Goal: Communication & Community: Answer question/provide support

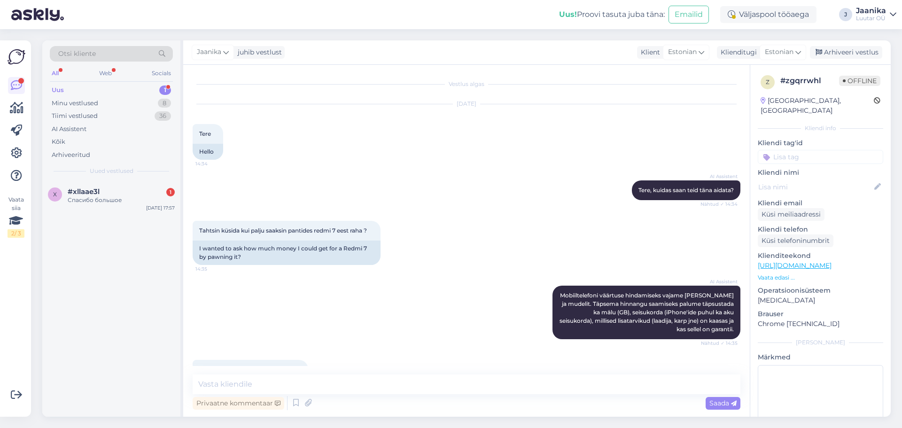
scroll to position [324, 0]
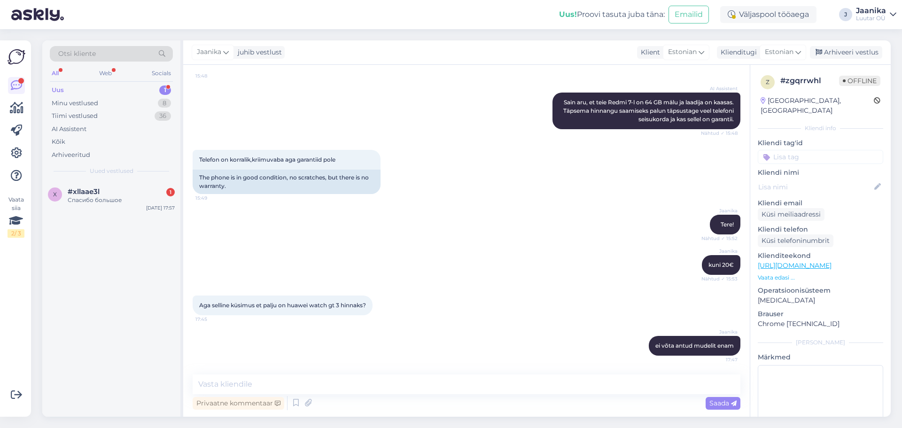
click at [866, 16] on div "Luutar OÜ" at bounding box center [871, 19] width 30 height 8
click at [124, 192] on div "#xllaae3l 1" at bounding box center [121, 192] width 107 height 8
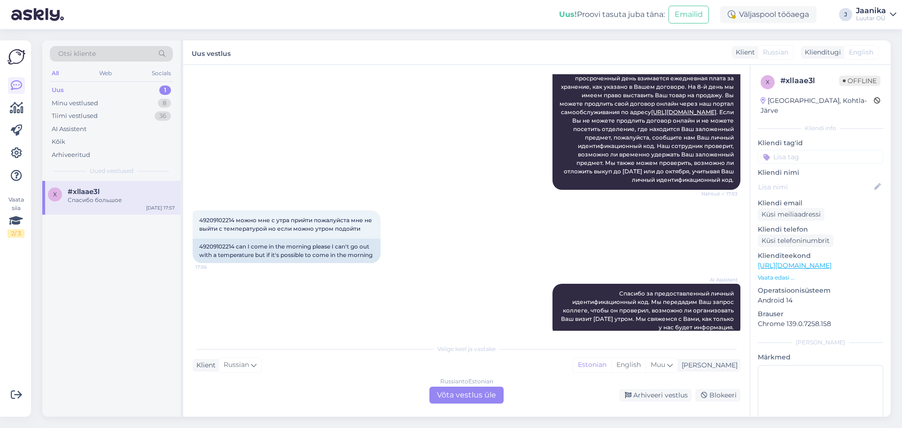
scroll to position [235, 0]
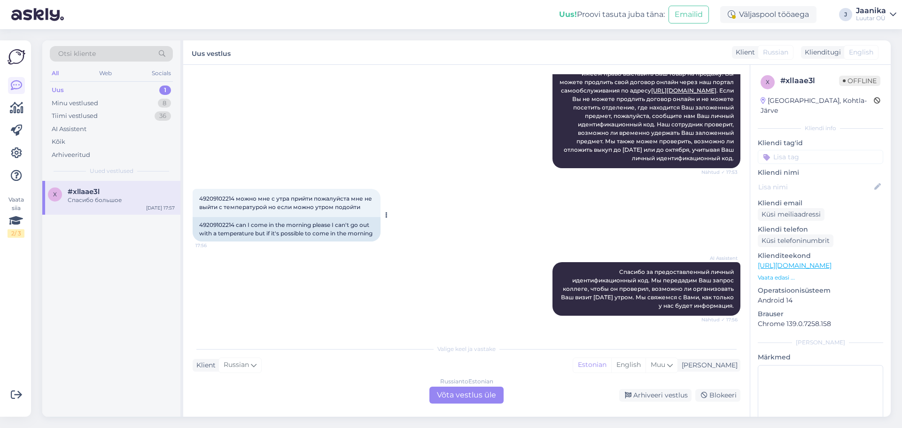
click at [226, 204] on span "49209102214 можно мне с утра прийти пожалуйста мне не выйти с температурой но е…" at bounding box center [286, 203] width 174 height 16
copy span "49209102214"
click at [464, 393] on div "Russian to Estonian Võta vestlus üle" at bounding box center [467, 395] width 74 height 17
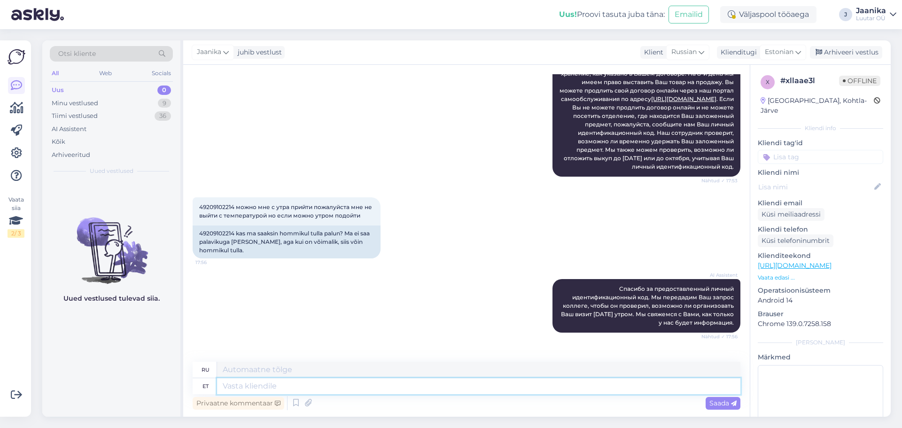
click at [297, 385] on textarea at bounding box center [479, 386] width 524 height 16
type textarea "Tervist"
type textarea "Здоровье"
type textarea "T"
type textarea "tere"
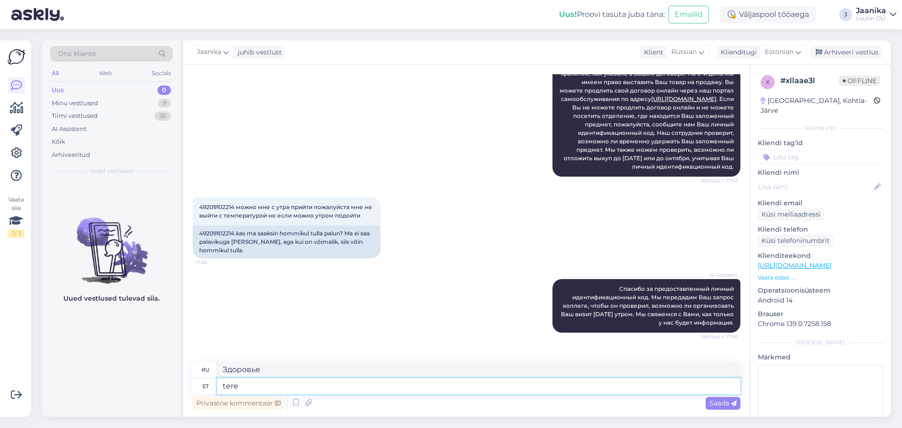
type textarea "привет"
type textarea "tere õhtust!"
type textarea "Добрый вечер!"
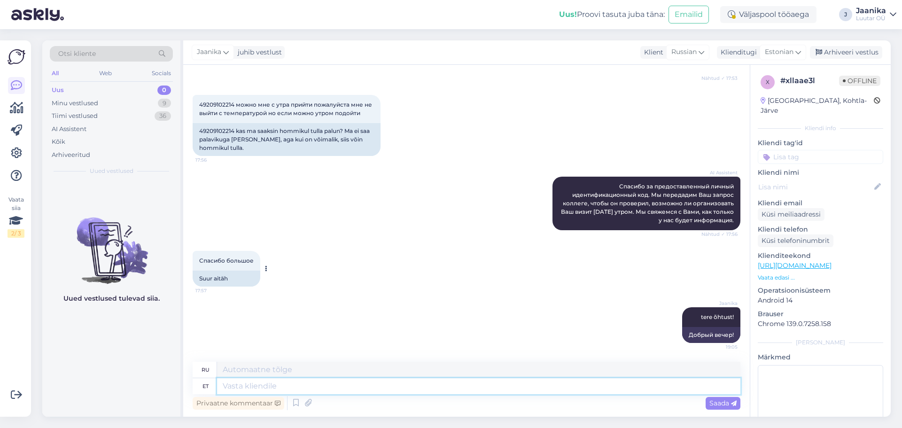
scroll to position [290, 0]
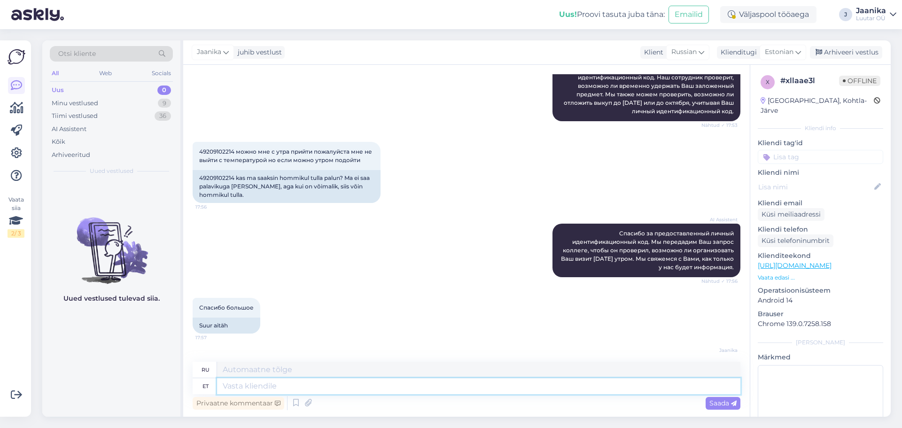
click at [342, 389] on textarea at bounding box center [479, 386] width 524 height 16
type textarea "hetke"
type textarea "момент"
type textarea "hetkel 5"
type textarea "в данный момент"
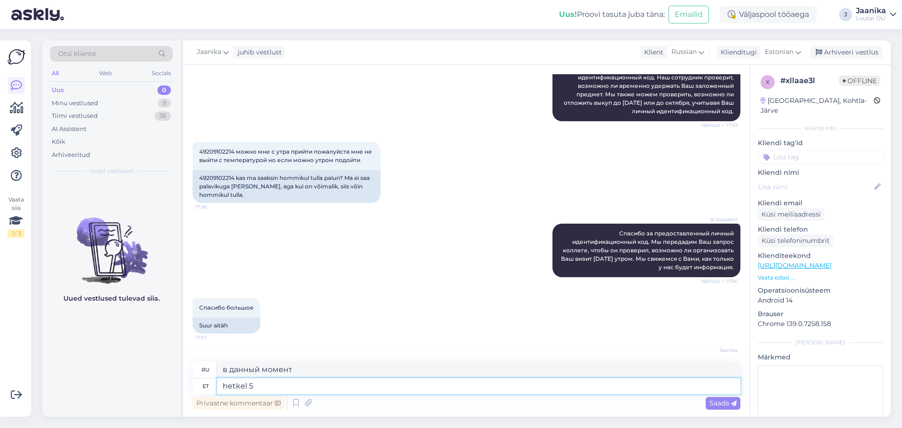
type textarea "hetkel 5"
type textarea "в настоящее время 5"
type textarea "hetkel 5 päeva"
type textarea "в настоящее время 5 дней"
type textarea "hetkel 5 päeva lepingud"
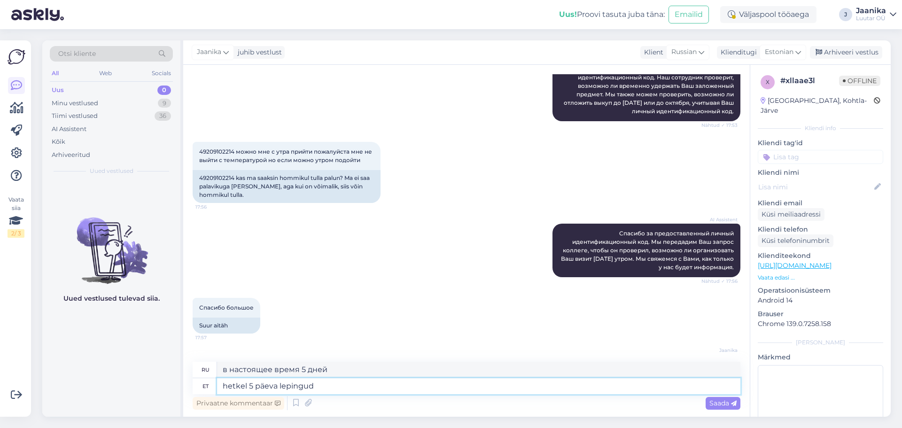
type textarea "в настоящее время 5-дневные контракты"
type textarea "hetkel 5 päeva lepingud üle t"
type textarea "в настоящее время осталось 5 дней контрактов"
type textarea "hetkel 5 päeva lepingud üle tähtaja"
type textarea "в настоящее время контракты просрочены на 5 дней"
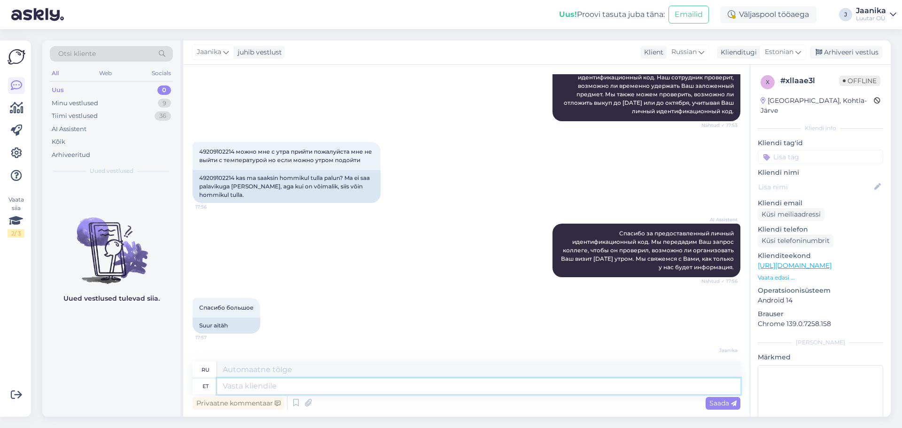
scroll to position [394, 0]
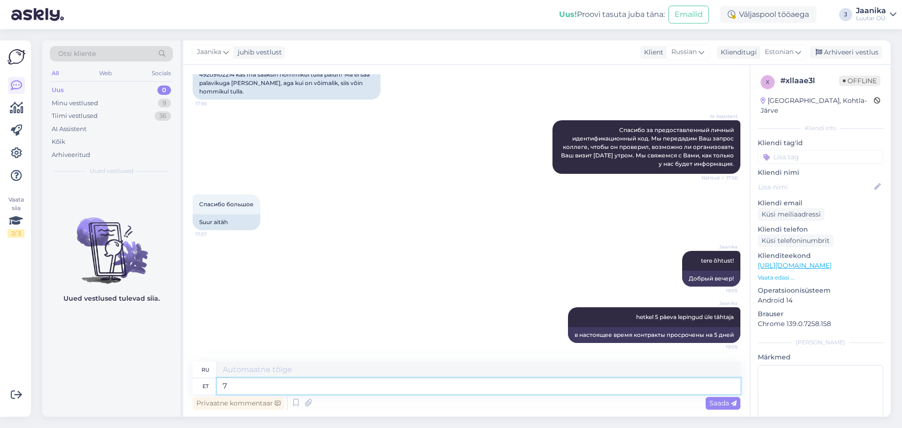
type textarea "7"
type textarea "7 päeva"
type textarea "7 дней"
type textarea "7 päeva me"
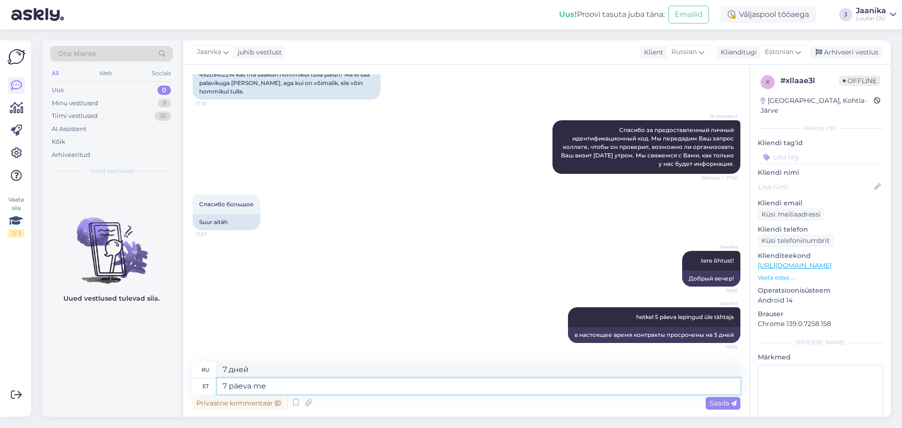
type textarea "7 дней мы"
type textarea "7 päeva me ülsjuhul"
type textarea "7 дней в большинстве случаев"
type textarea "7 päeva me ülsjuhul hoiame"
type textarea "В большинстве случаев мы будем хранить его в течение 7 дней."
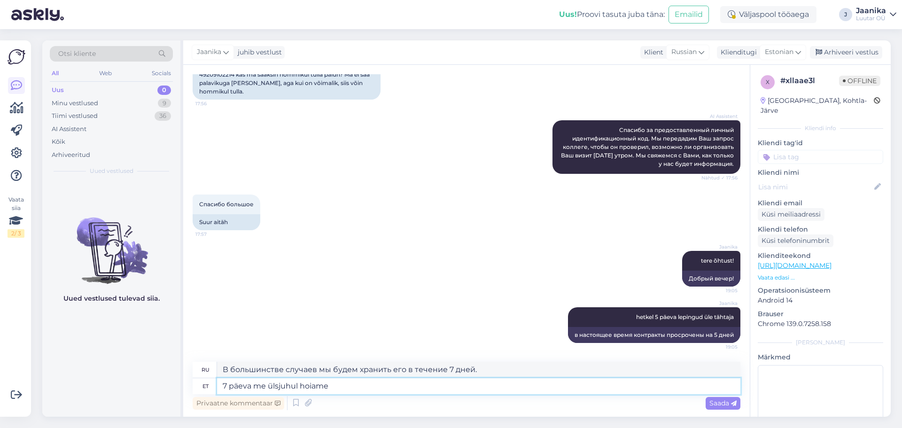
click at [278, 389] on textarea "7 päeva me ülsjuhul hoiame" at bounding box center [479, 386] width 524 height 16
type textarea "7 päeva me üldjuhul hoiame"
type textarea "Мы обычно храним 7 дней"
click at [337, 386] on textarea "7 päeva me üldjuhul hoiame" at bounding box center [479, 386] width 524 height 16
type textarea "7 päeva me üldjuhul hoiame ja sii"
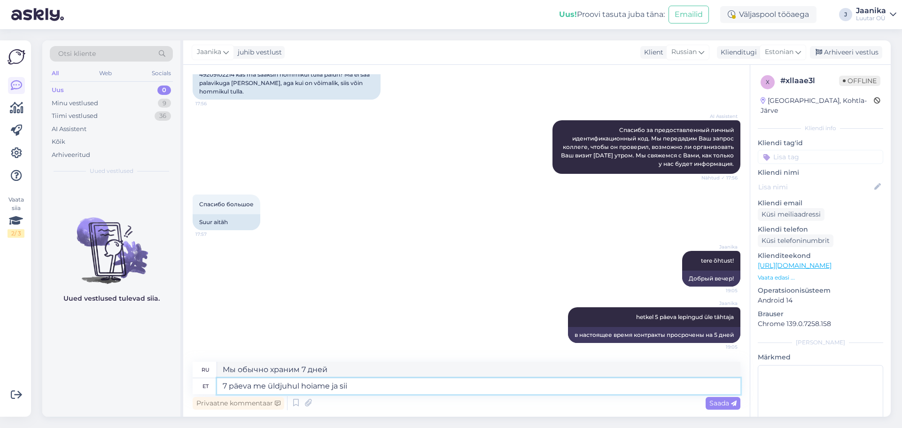
type textarea "Мы обычно храним 7 дней и"
type textarea "7 päeva me üldjuhul hoiame ja siis h"
type textarea "Мы обычно храним его в течение 7 дней, а затем"
type textarea "7 päeva me üldjuhul hoiame ja siis hakkame"
type textarea "Мы обычно храним его в течение 7 дней, а затем начинаем"
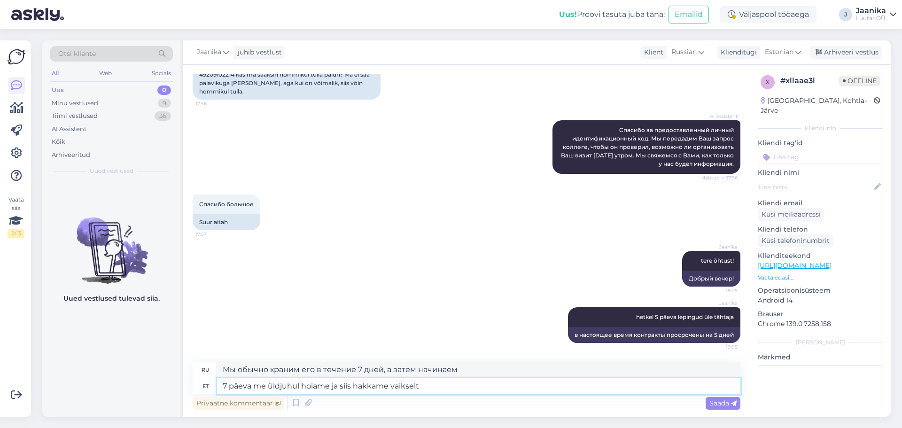
type textarea "7 päeva me üldjuhul hoiame ja siis hakkame vaikselt m"
type textarea "Мы обычно держимся 7 дней, а затем начинаем тихо"
type textarea "7 päeva me üldjuhul hoiame ja siis hakkame vaikselt müüki"
type textarea "Обычно мы держим позицию 7 дней, а затем потихоньку начинаем продавать."
type textarea "7 päeva me üldjuhul hoiame ja siis hakkame vaikselt müüki panema."
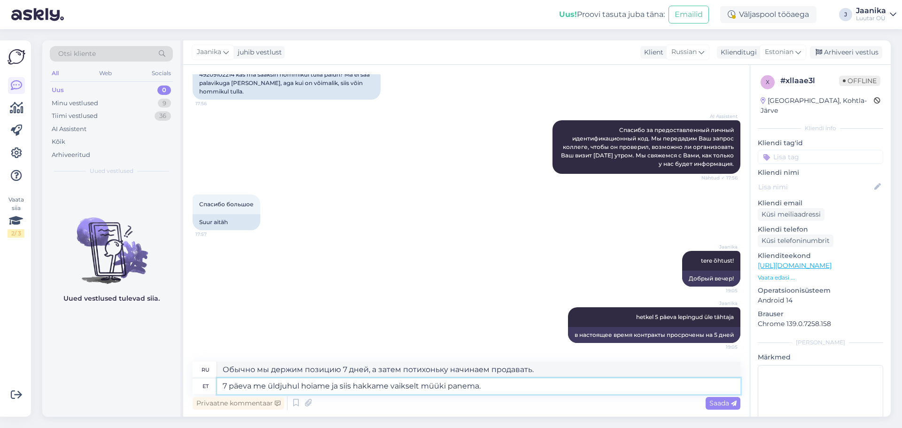
type textarea "Обычно мы держим его 7 дней, а затем потихоньку начинаем продавать."
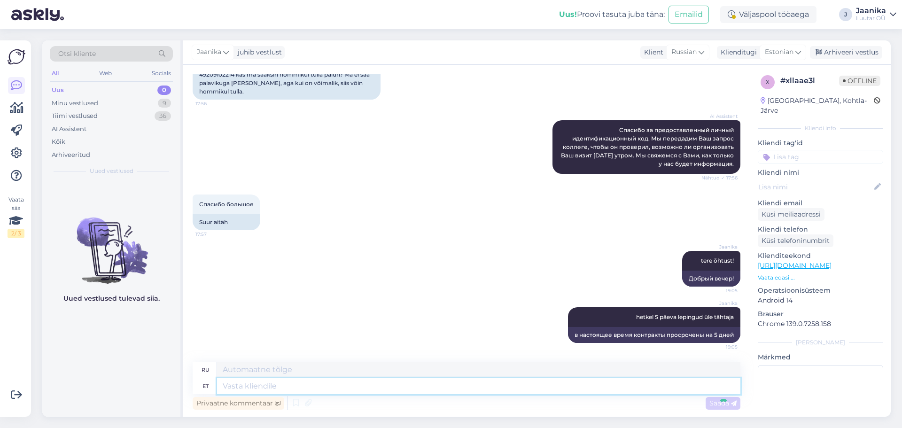
scroll to position [467, 0]
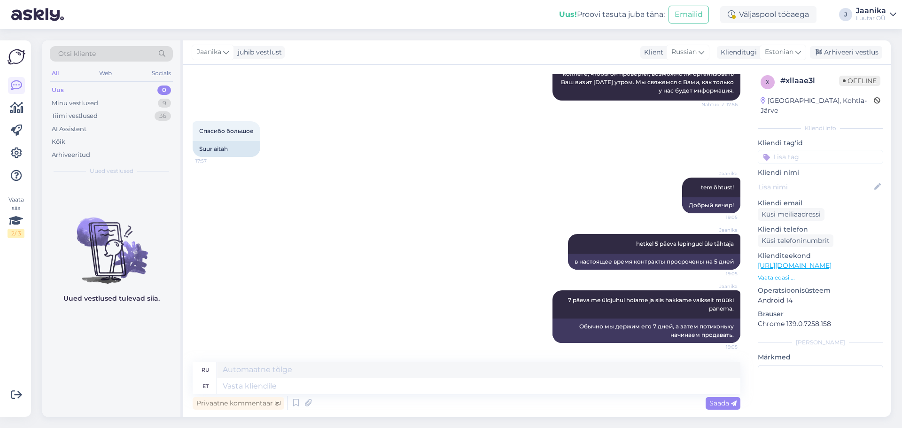
click at [873, 16] on div "Luutar OÜ" at bounding box center [871, 19] width 30 height 8
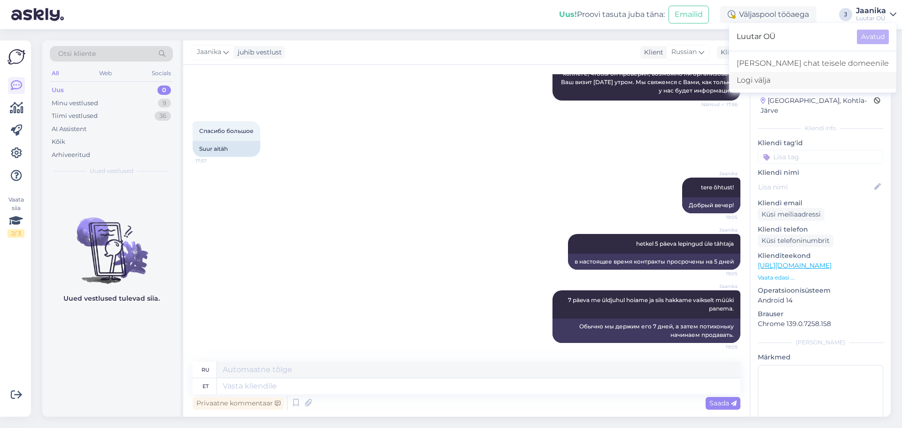
click at [808, 82] on div "Logi välja" at bounding box center [813, 80] width 167 height 17
